Goal: Information Seeking & Learning: Learn about a topic

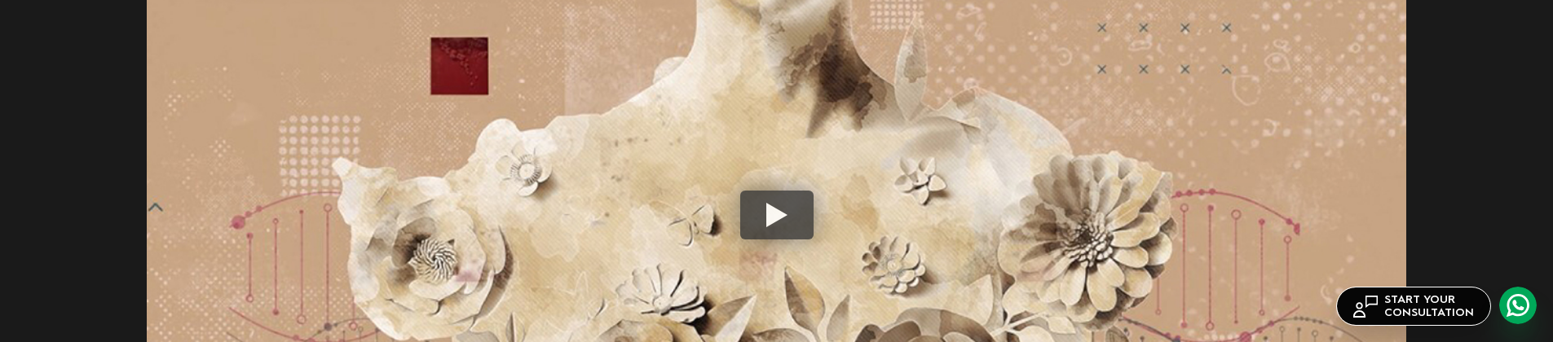
scroll to position [4810, 0]
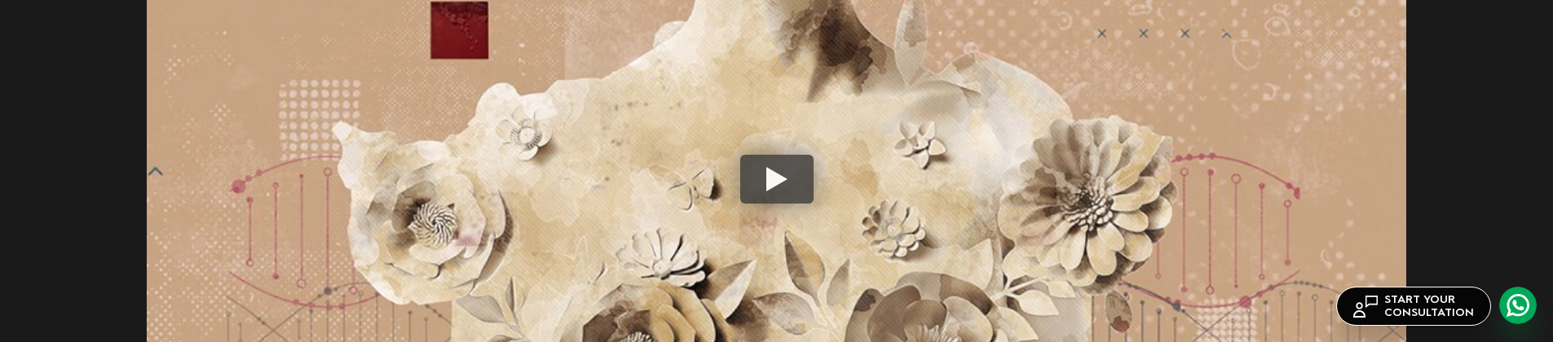
drag, startPoint x: 717, startPoint y: 124, endPoint x: 781, endPoint y: 312, distance: 198.8
click at [781, 312] on img at bounding box center [777, 179] width 1260 height 708
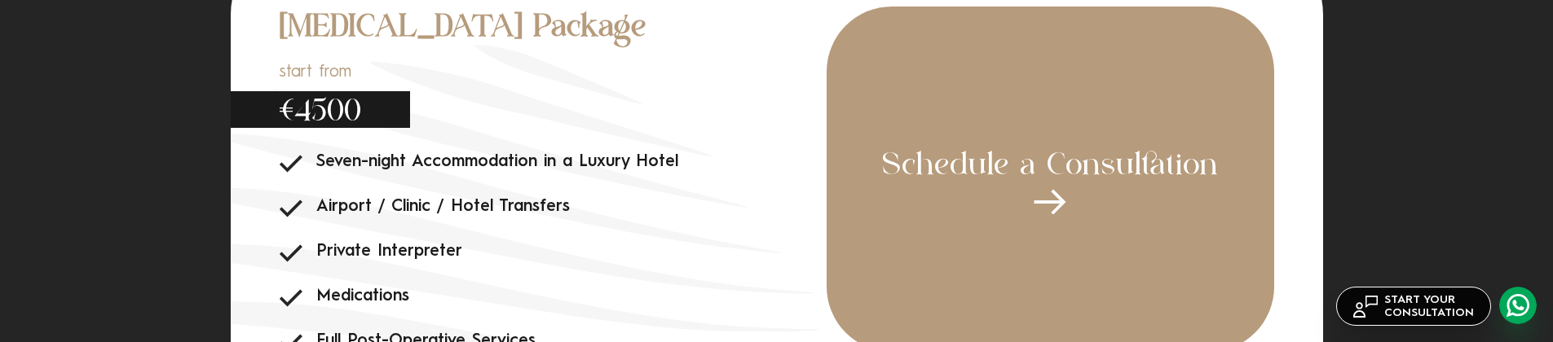
scroll to position [5951, 0]
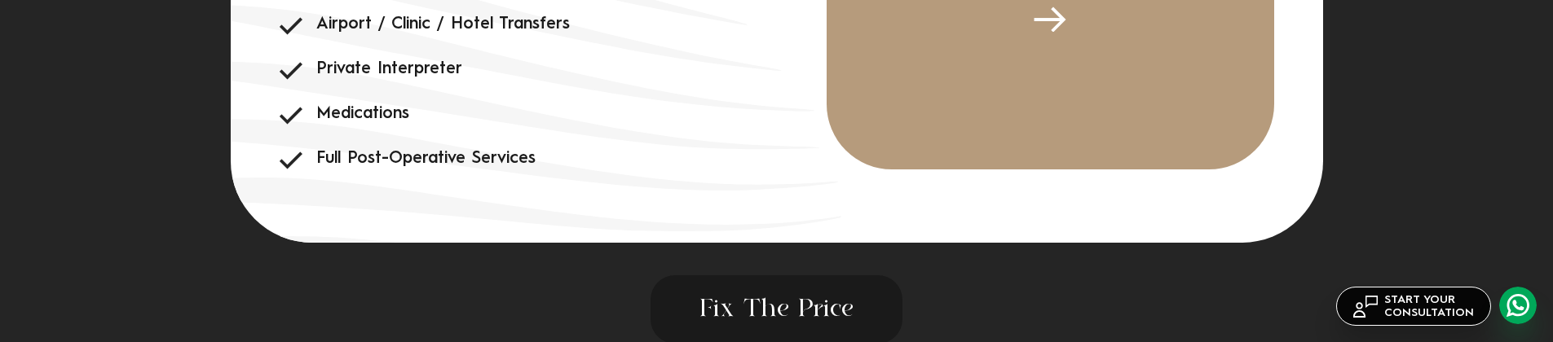
click at [668, 191] on icon at bounding box center [461, 235] width 845 height 748
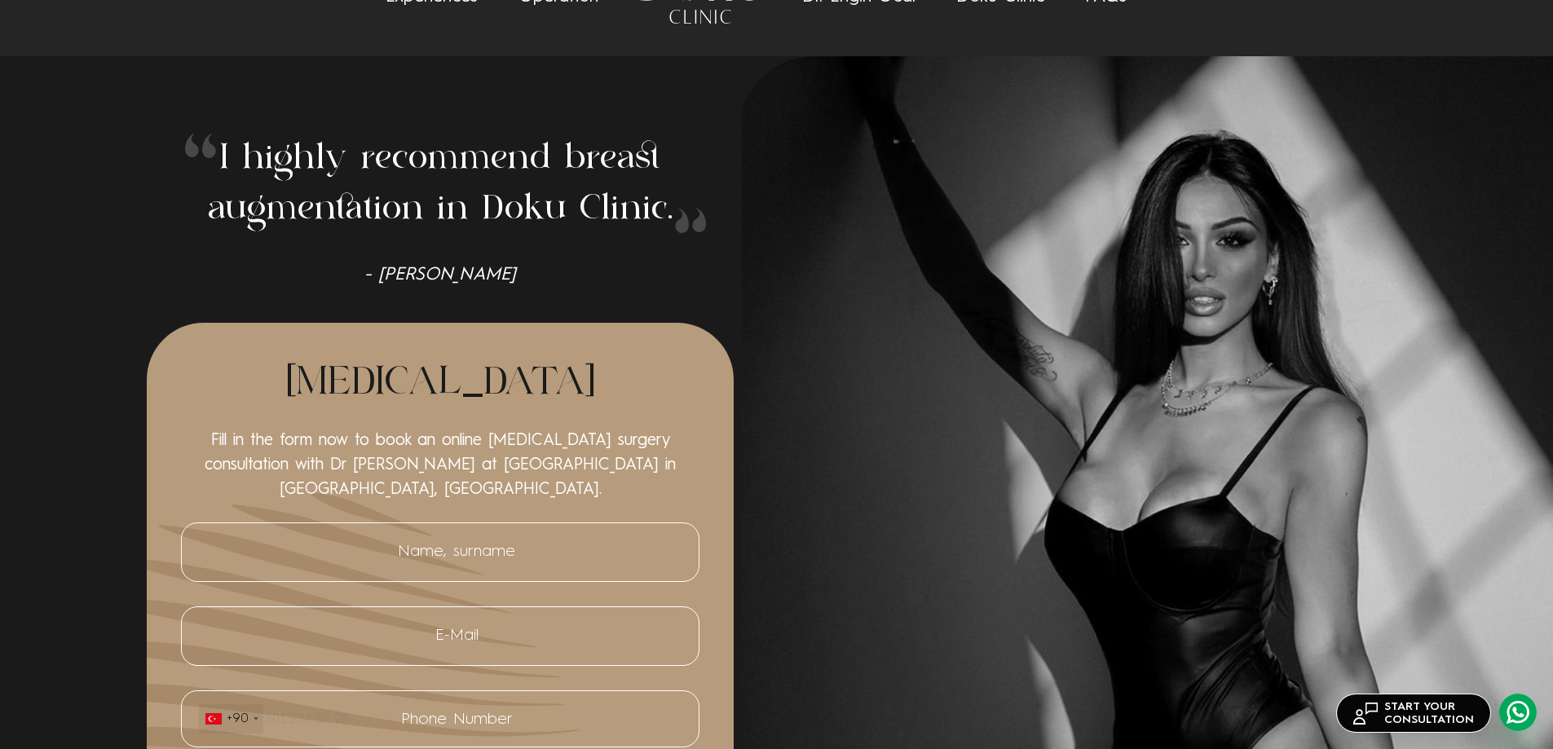
scroll to position [408, 0]
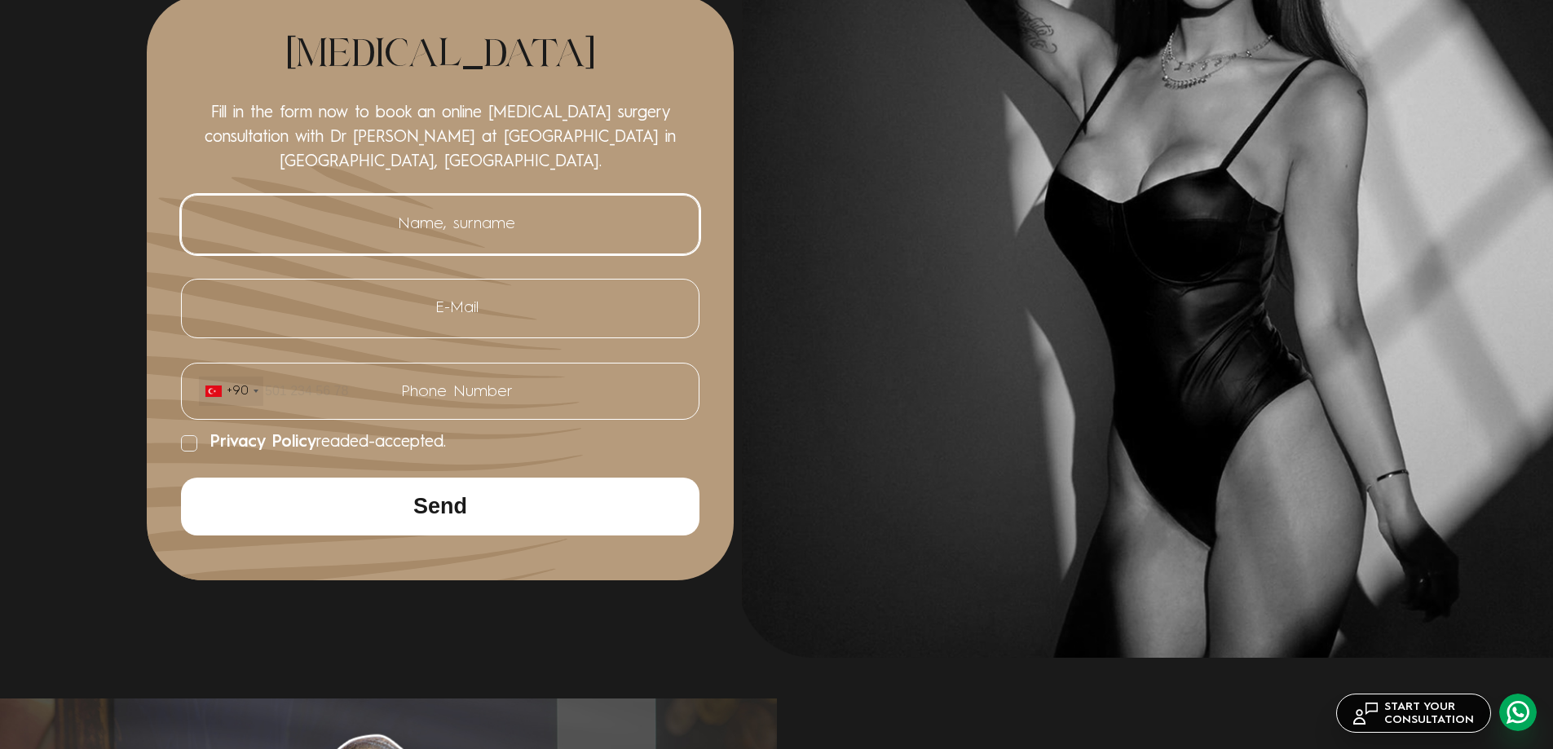
click at [488, 208] on input "Name, surname" at bounding box center [440, 224] width 484 height 33
click at [501, 314] on input "E-Mail" at bounding box center [440, 308] width 484 height 33
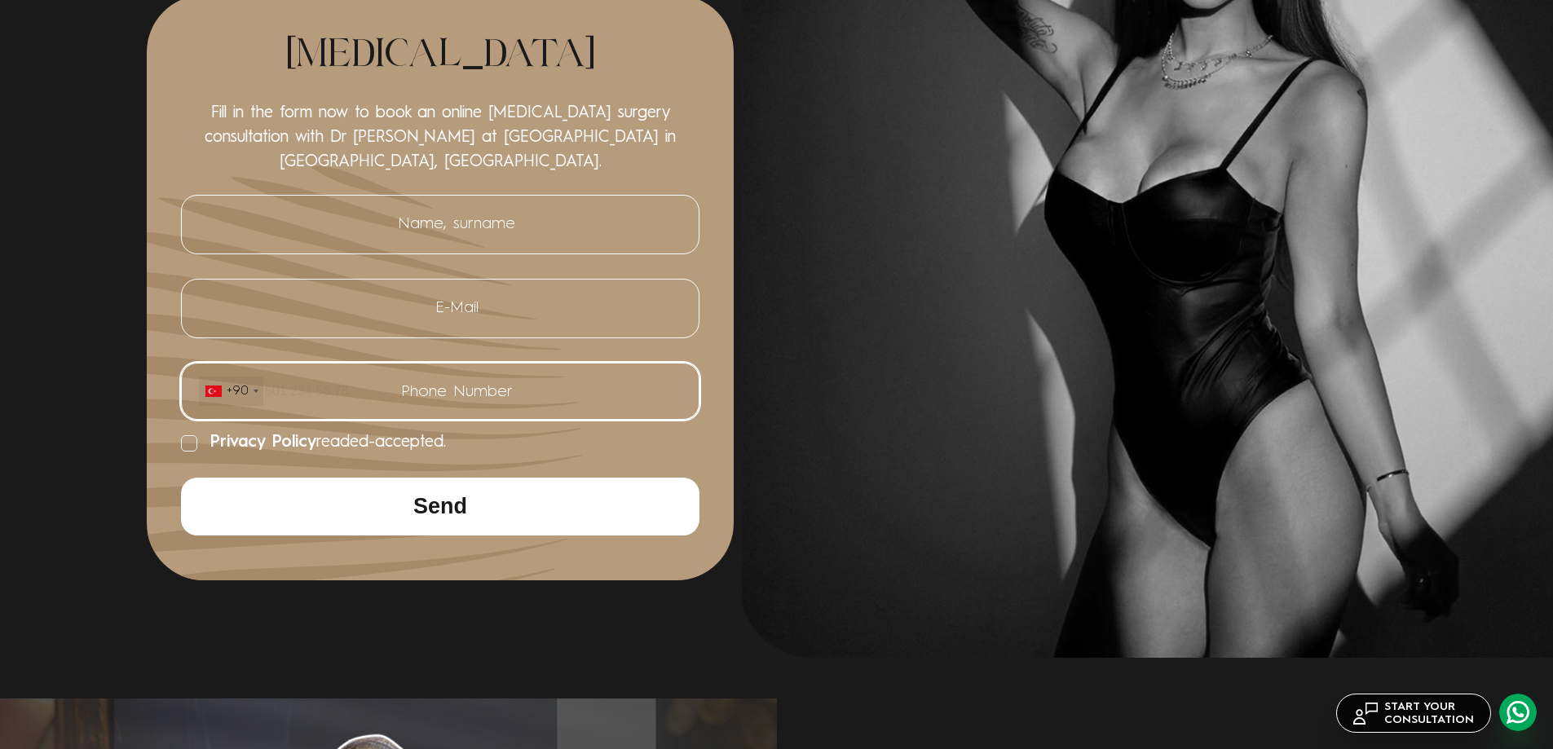
click at [500, 342] on input "Phone Number +90 [GEOGRAPHIC_DATA] ([GEOGRAPHIC_DATA]) +90 [GEOGRAPHIC_DATA] (‫…" at bounding box center [440, 391] width 484 height 31
click at [965, 342] on div "I highly recommend [MEDICAL_DATA] in Doku Clinic. - [PERSON_NAME] [MEDICAL_DATA…" at bounding box center [777, 193] width 1260 height 775
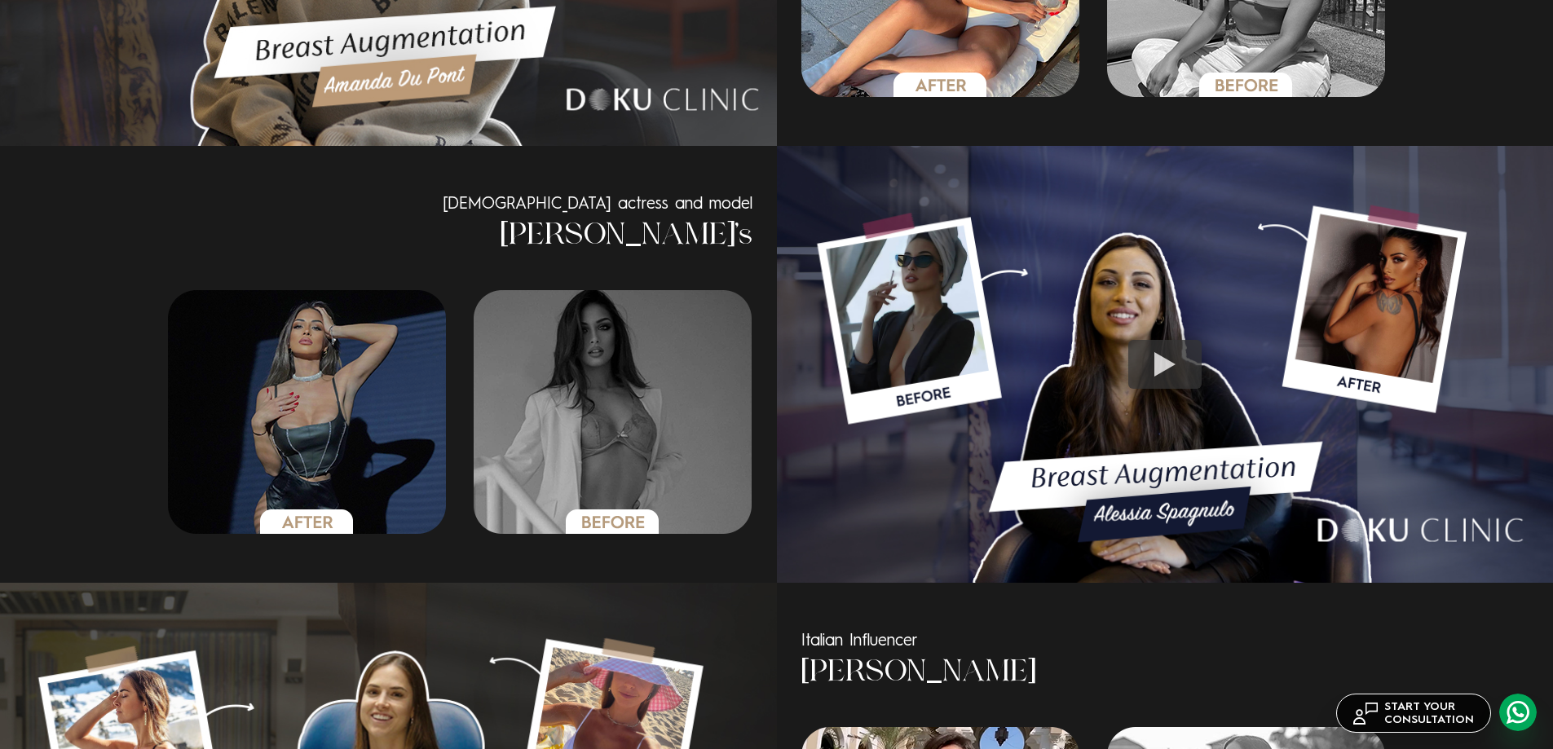
scroll to position [1712, 0]
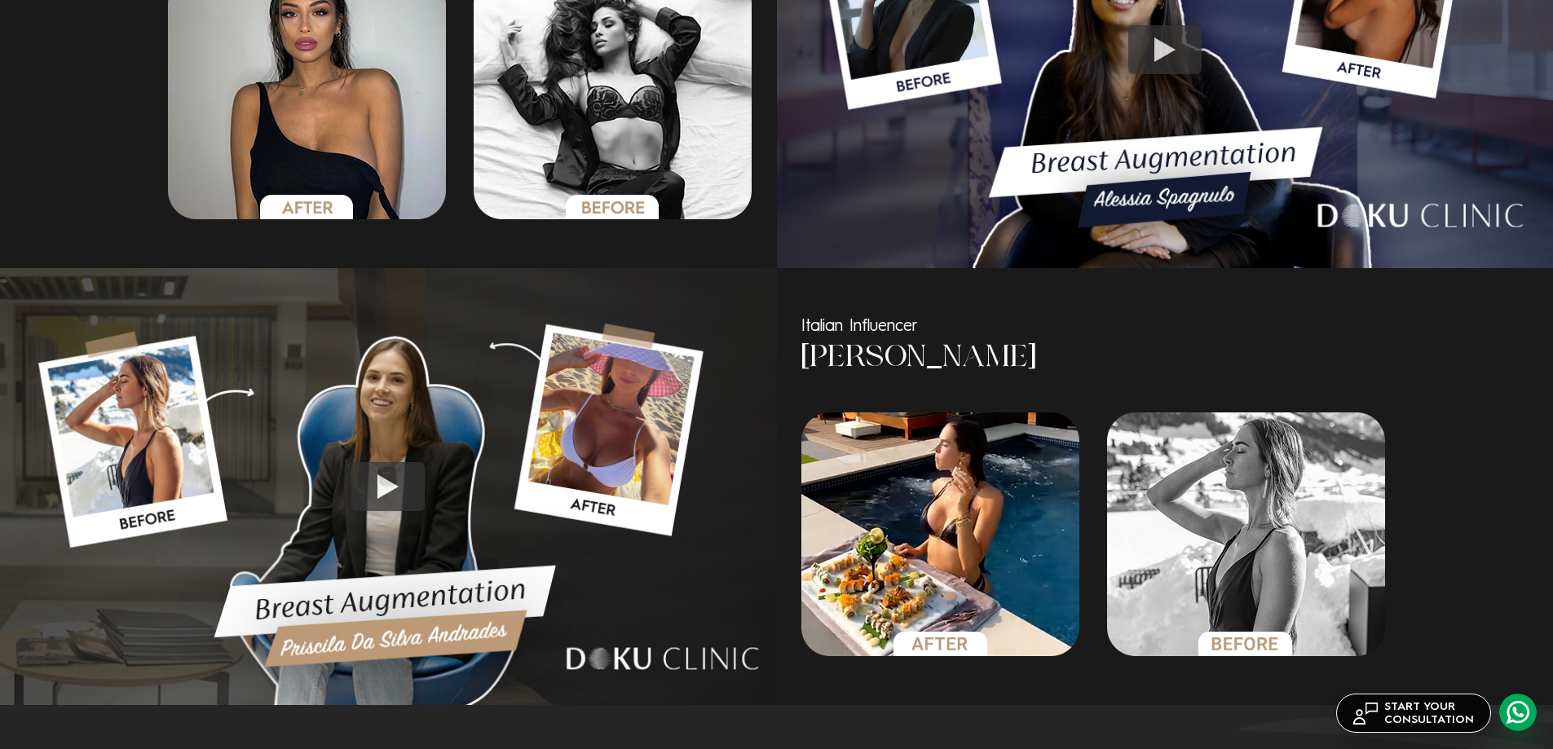
click at [872, 342] on h3 "[PERSON_NAME]" at bounding box center [1094, 359] width 587 height 42
click at [920, 342] on h3 "[PERSON_NAME]" at bounding box center [1094, 359] width 587 height 42
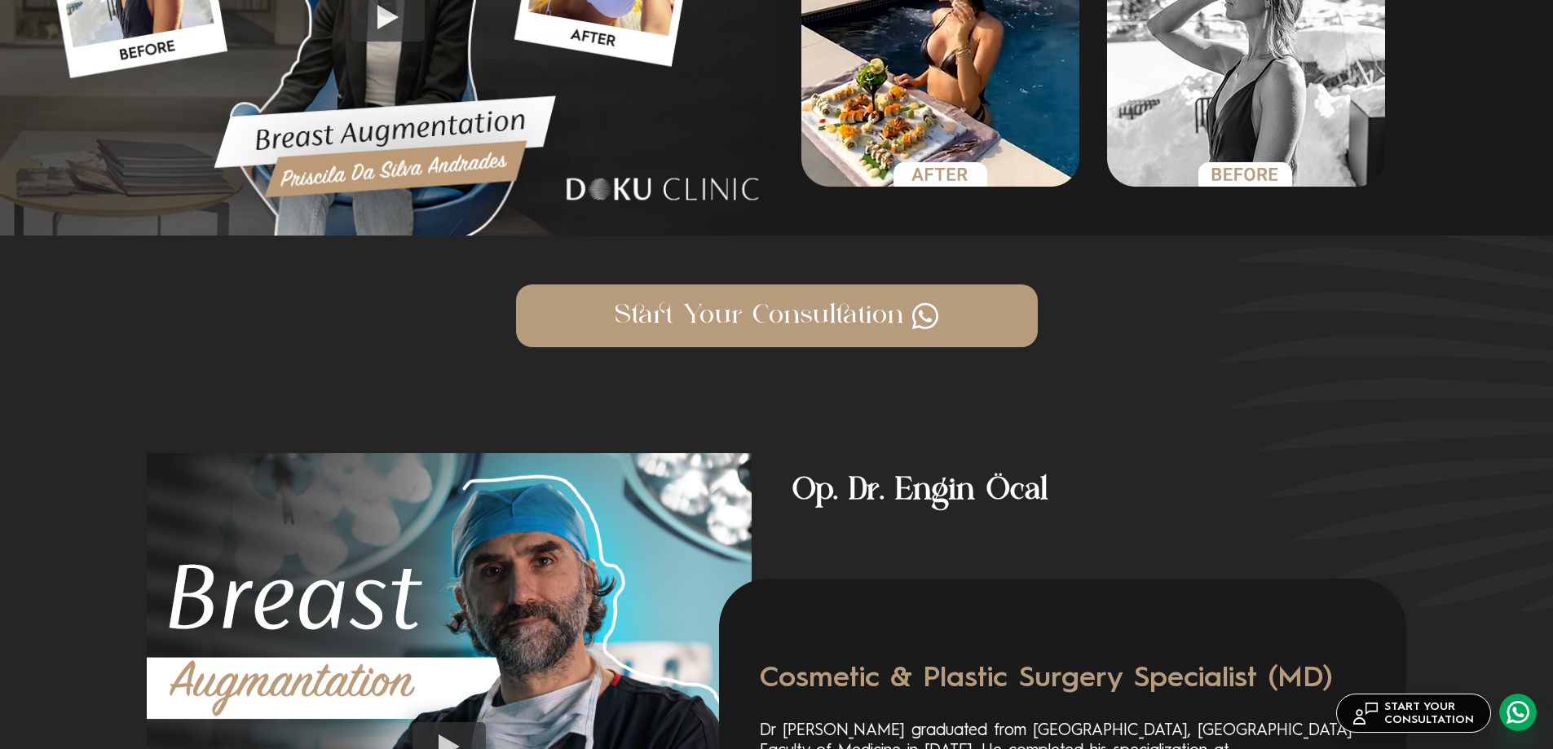
scroll to position [2201, 0]
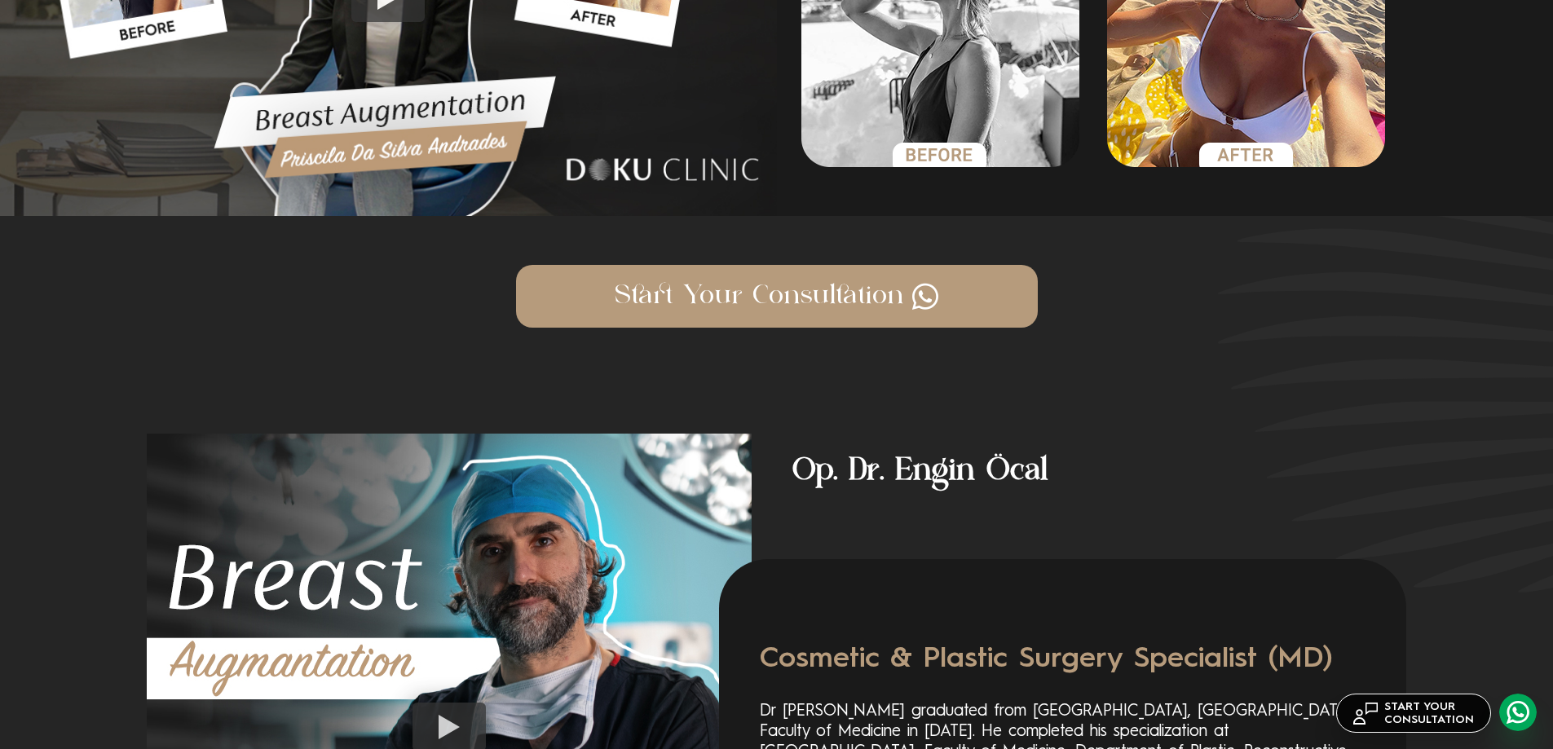
click at [877, 342] on h4 "Op. Dr. Engin Öcal" at bounding box center [1079, 464] width 655 height 60
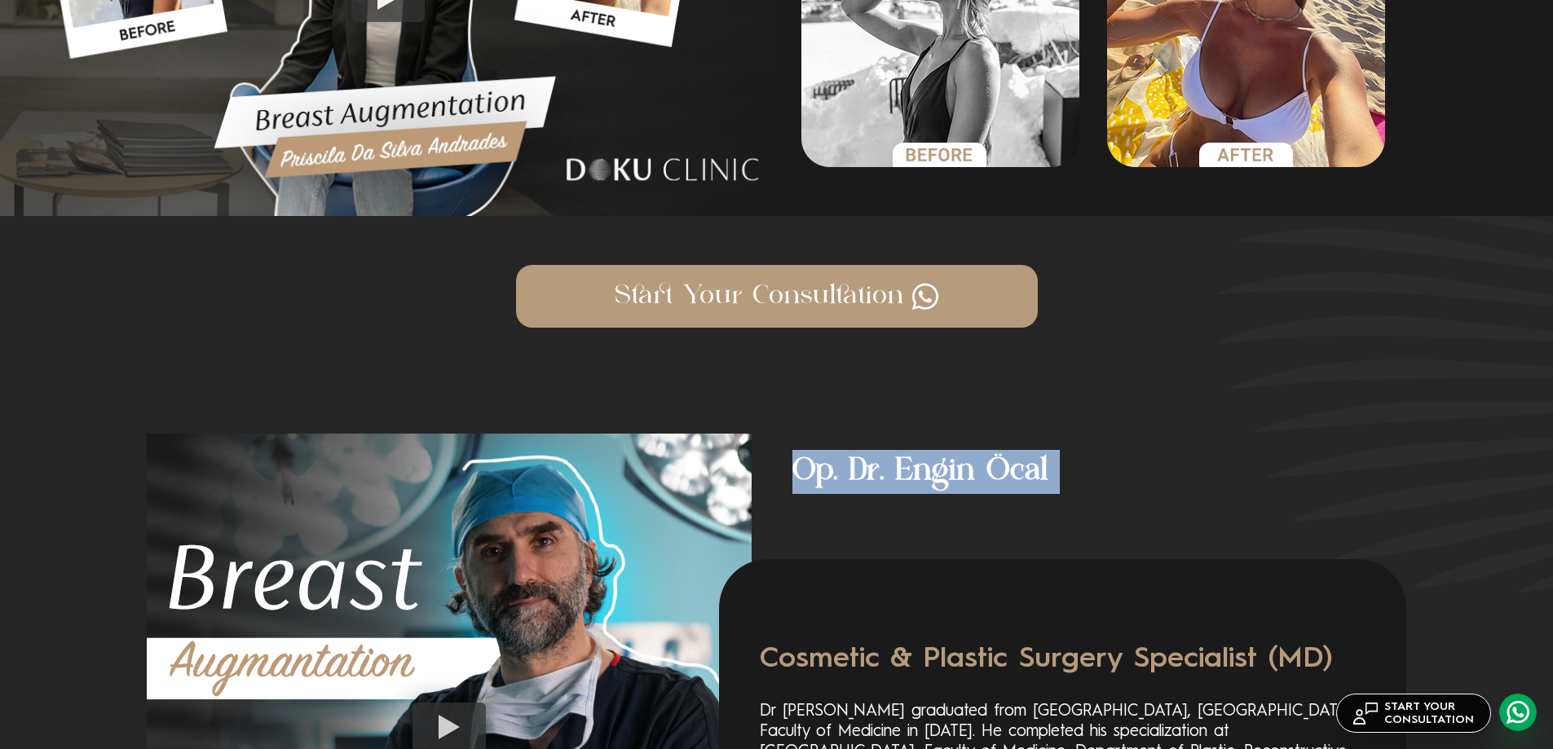
click at [877, 342] on h4 "Op. Dr. Engin Öcal" at bounding box center [1079, 464] width 655 height 60
click at [992, 342] on h4 "Op. Dr. Engin Öcal" at bounding box center [1079, 464] width 655 height 60
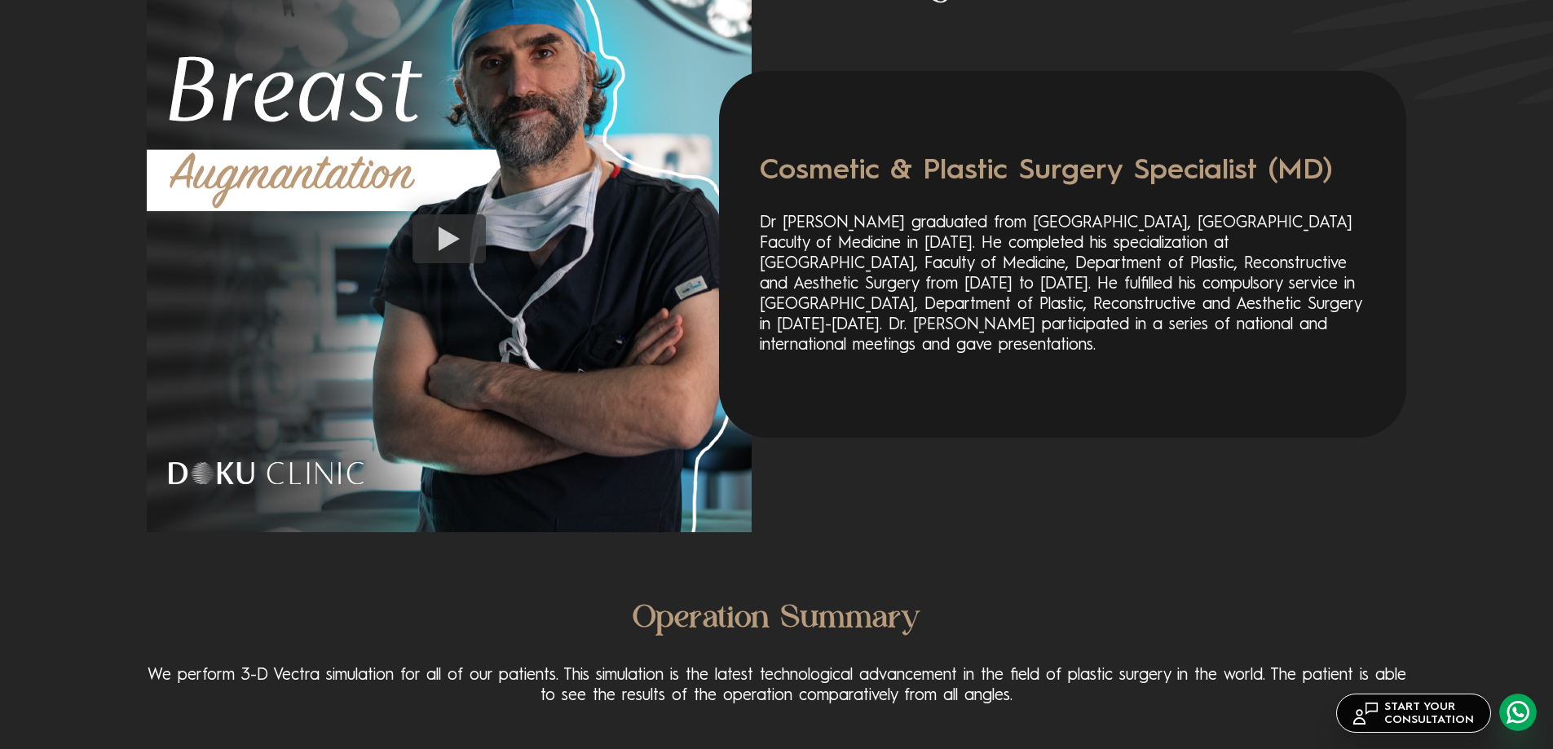
scroll to position [2690, 0]
drag, startPoint x: 907, startPoint y: 291, endPoint x: 803, endPoint y: 279, distance: 104.3
click at [803, 279] on p "Dr [PERSON_NAME] graduated from [GEOGRAPHIC_DATA], [GEOGRAPHIC_DATA] Faculty of…" at bounding box center [1063, 284] width 606 height 143
click at [900, 272] on p "Dr [PERSON_NAME] graduated from [GEOGRAPHIC_DATA], [GEOGRAPHIC_DATA] Faculty of…" at bounding box center [1063, 284] width 606 height 143
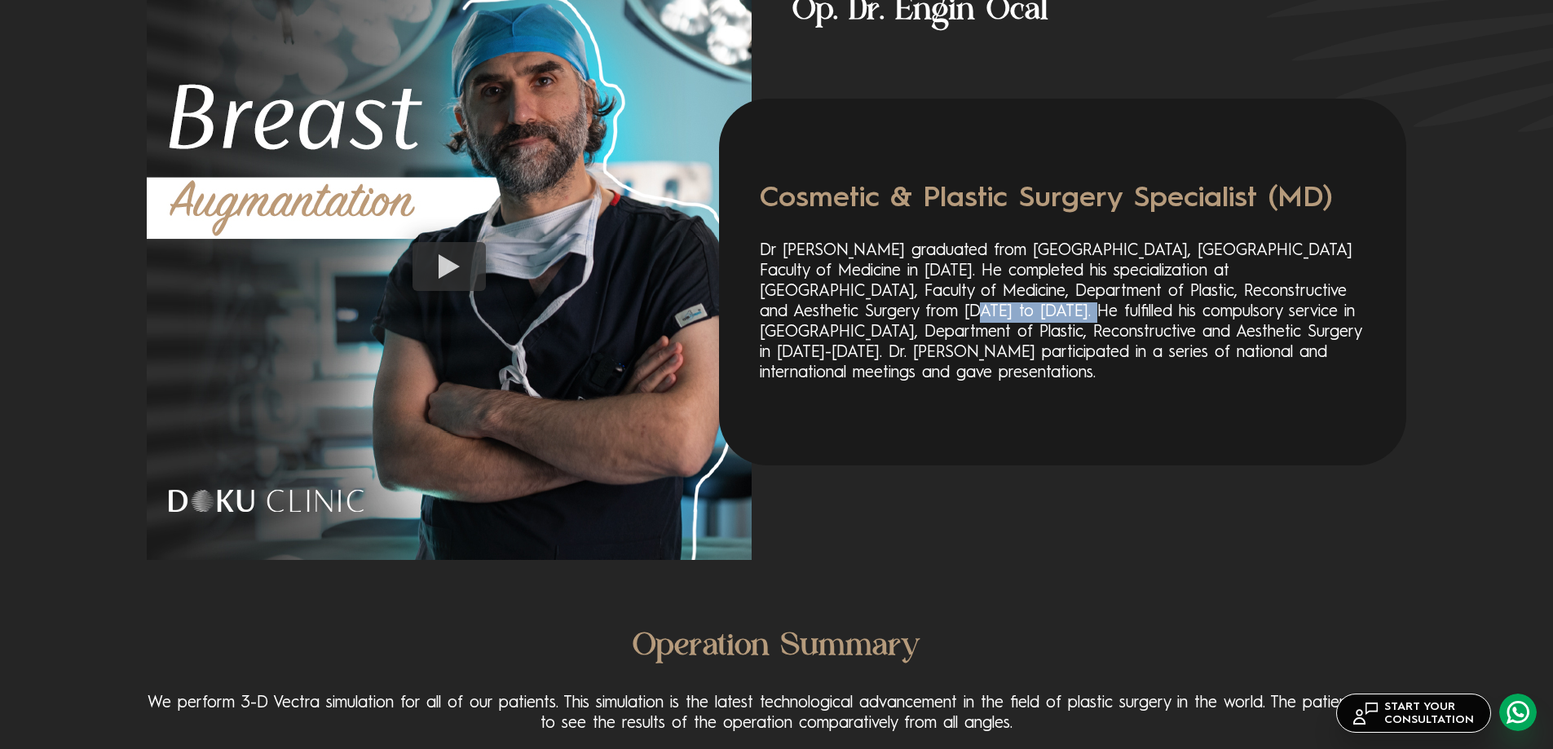
scroll to position [2527, 0]
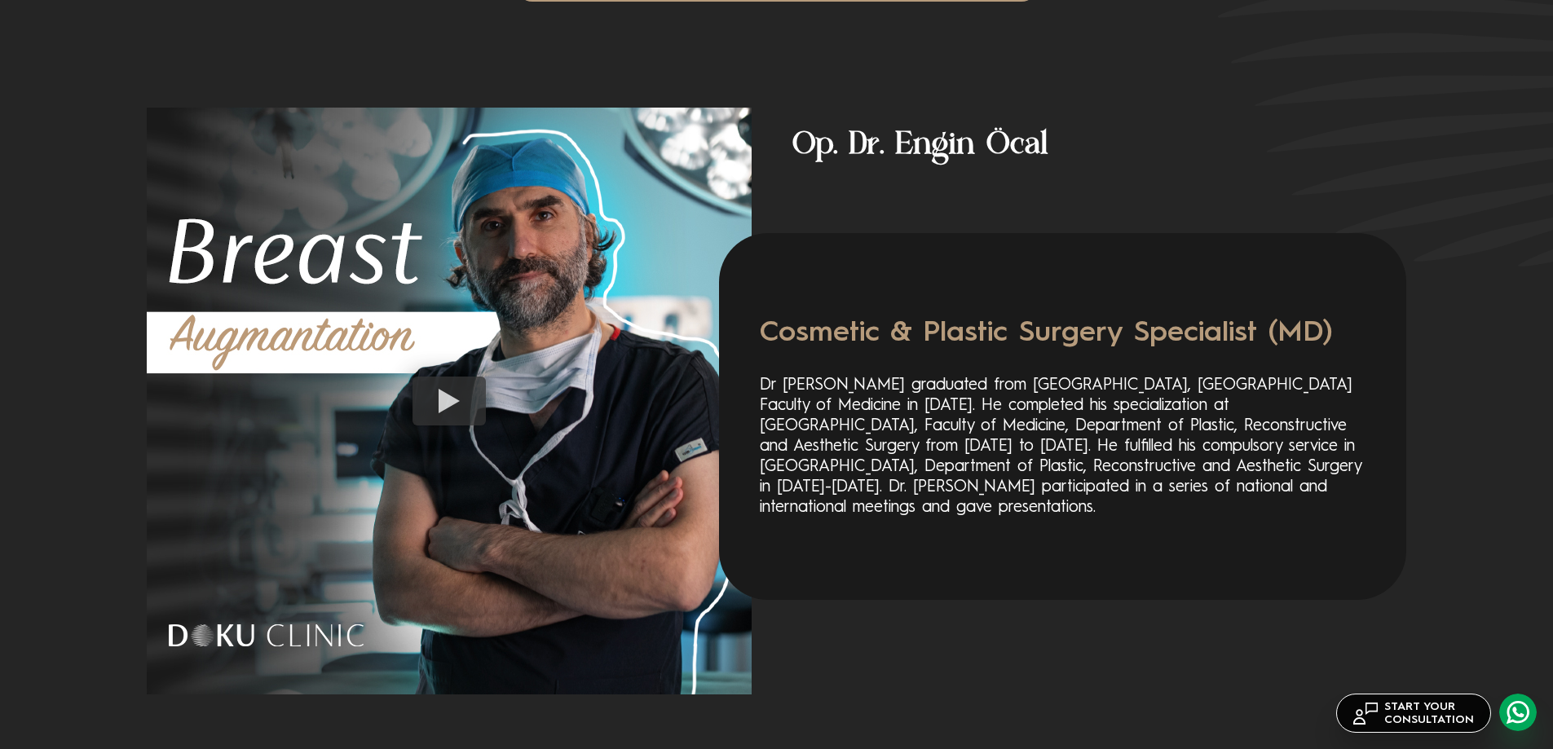
click at [906, 342] on p "Dr [PERSON_NAME] graduated from [GEOGRAPHIC_DATA], [GEOGRAPHIC_DATA] Faculty of…" at bounding box center [1063, 447] width 606 height 143
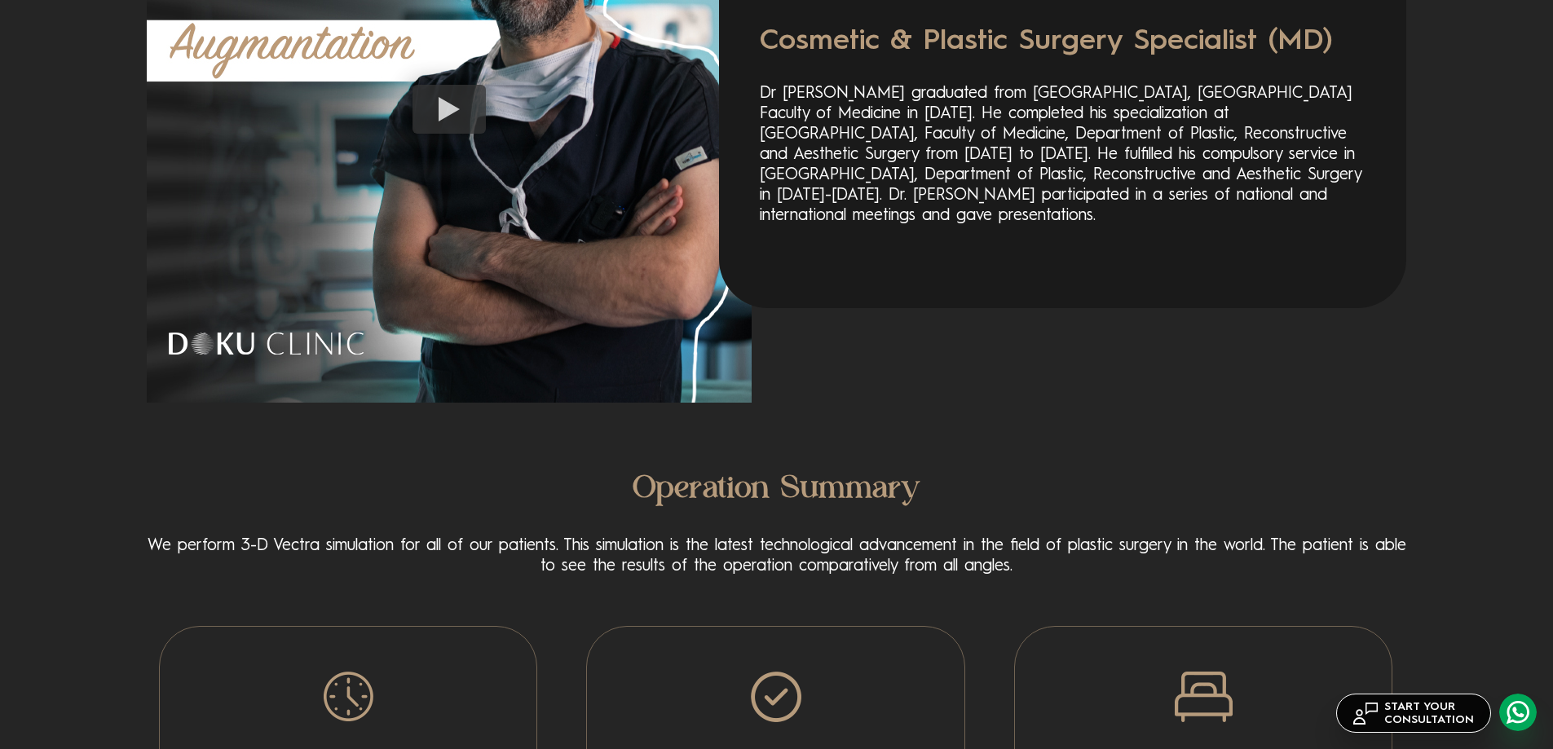
scroll to position [2853, 0]
